Goal: Find specific page/section: Find specific page/section

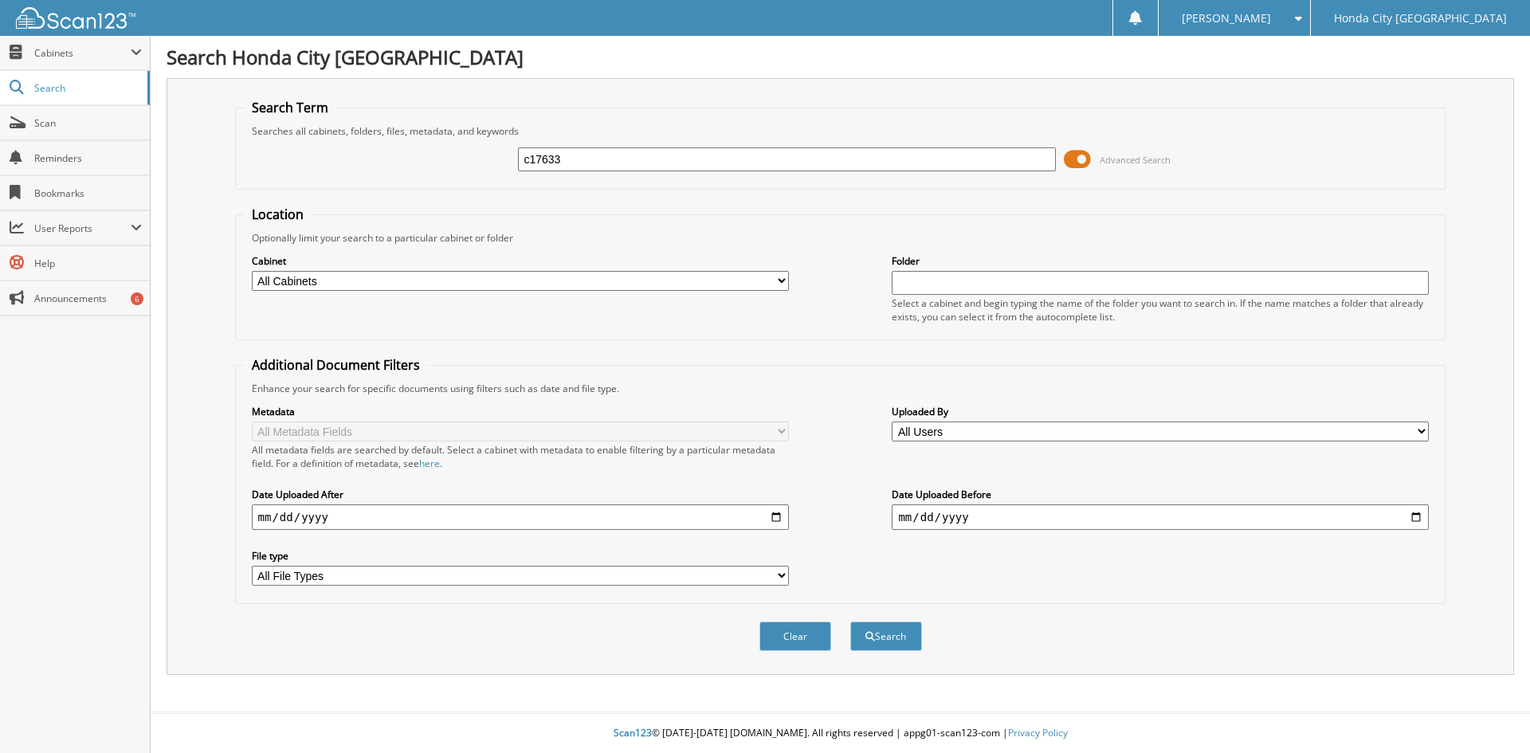
type input "c17633"
click at [850, 622] on button "Search" at bounding box center [886, 636] width 72 height 29
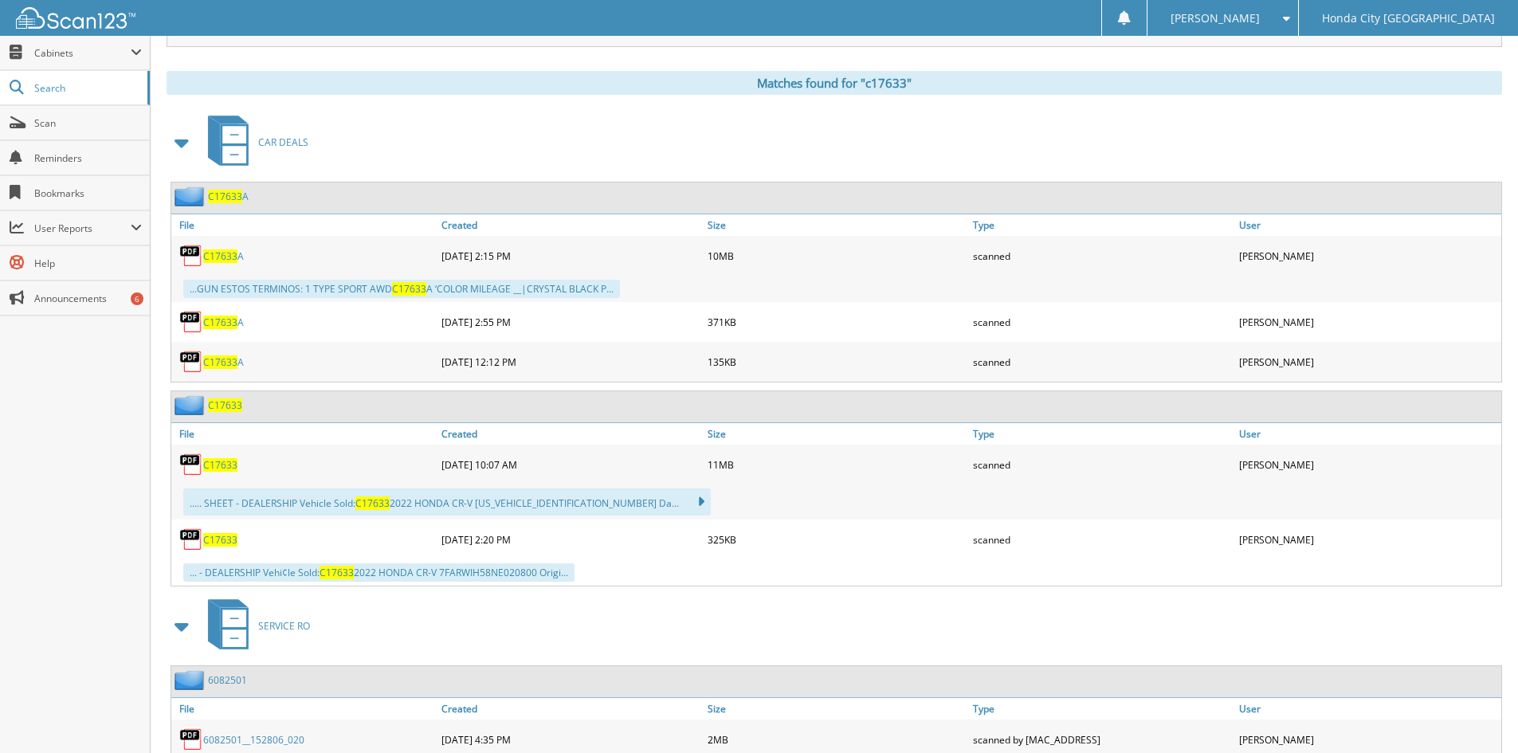
scroll to position [638, 0]
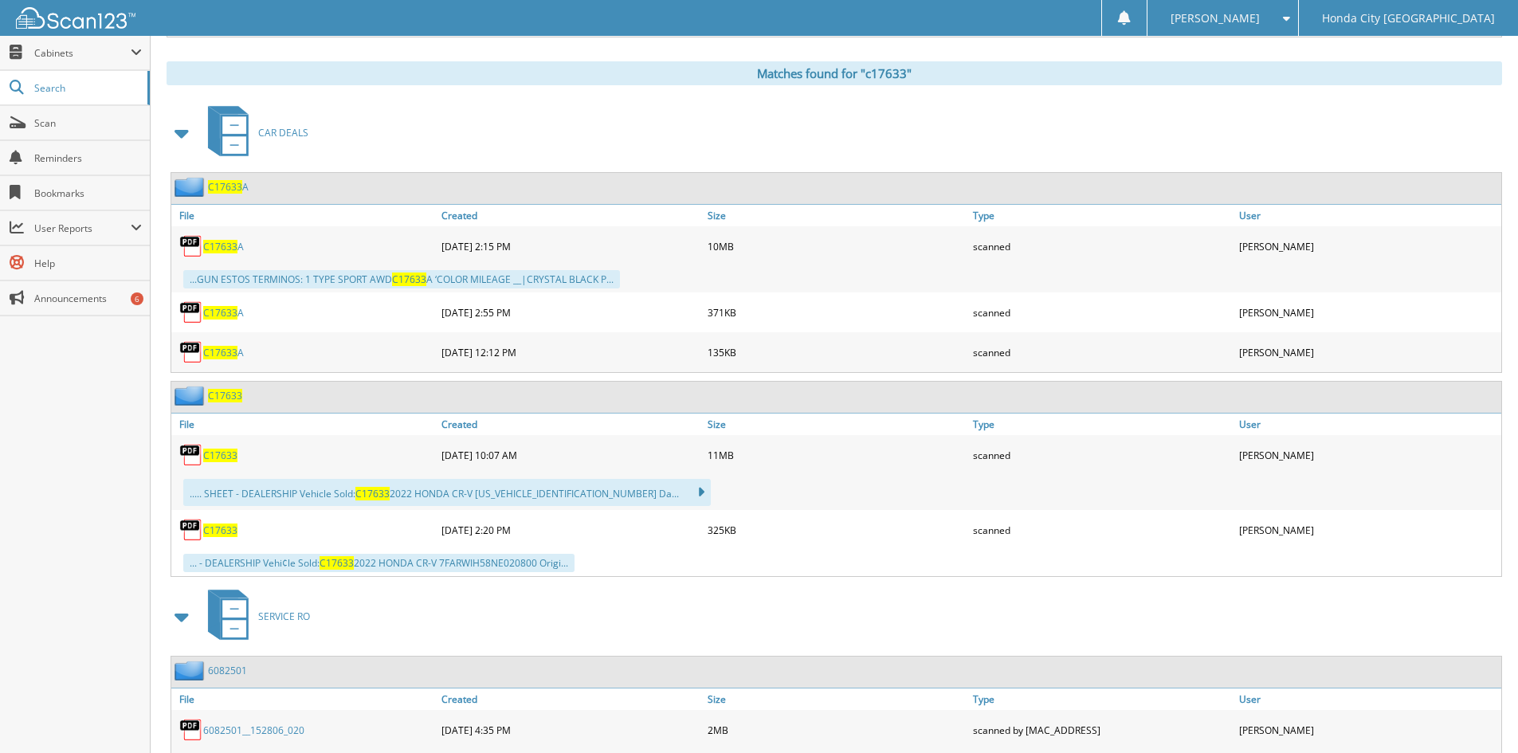
click at [219, 460] on span "C17633" at bounding box center [220, 456] width 34 height 14
click at [220, 540] on div "C17633" at bounding box center [304, 530] width 266 height 32
click at [218, 533] on span "C17633" at bounding box center [220, 531] width 34 height 14
